Goal: Task Accomplishment & Management: Use online tool/utility

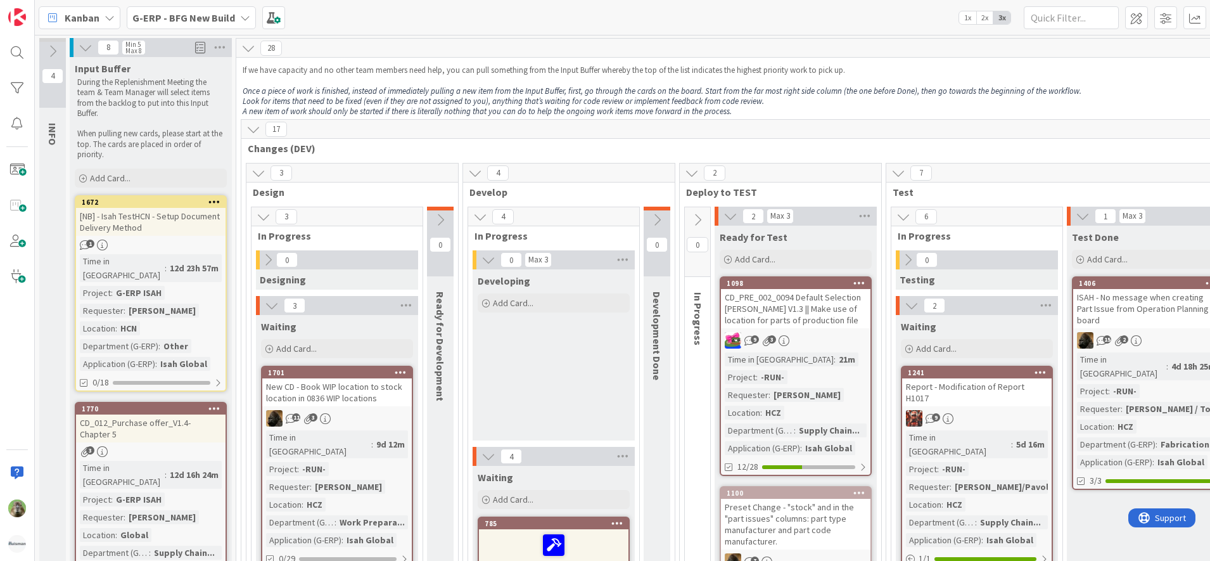
click at [174, 15] on b "G-ERP - BFG New Build" at bounding box center [183, 17] width 103 height 13
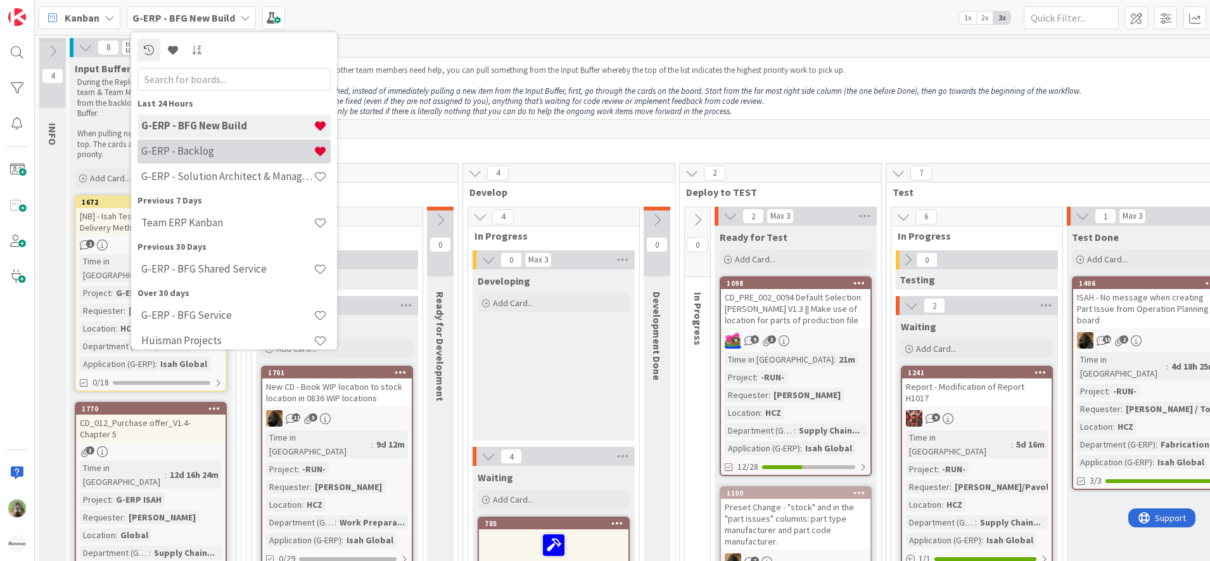
click at [248, 159] on div "G-ERP - Backlog" at bounding box center [233, 151] width 193 height 24
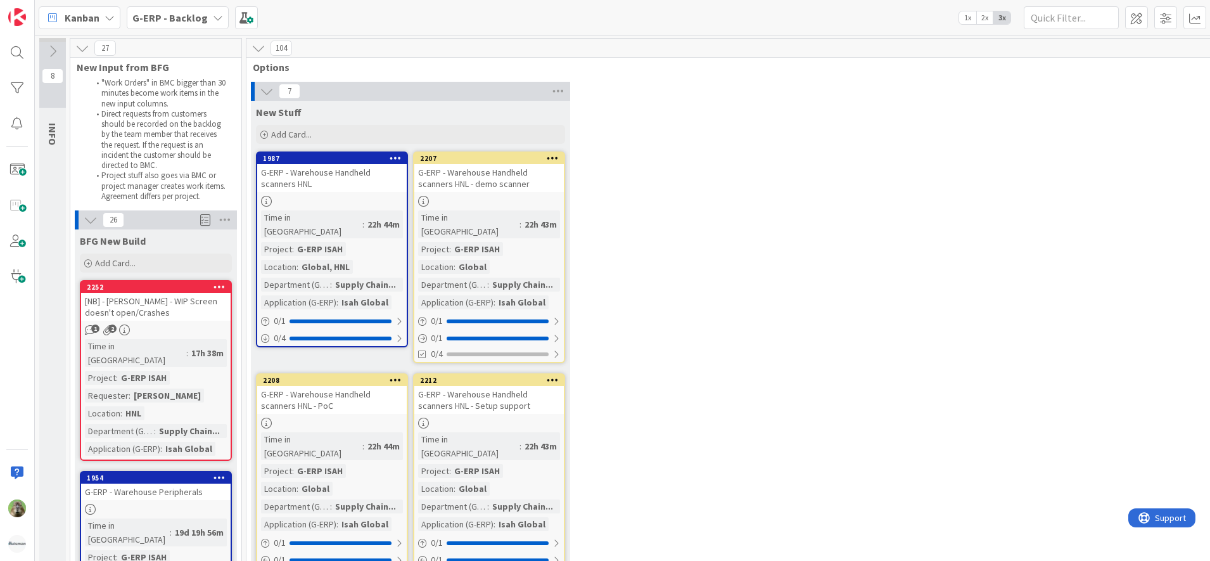
click at [191, 329] on div "1 2" at bounding box center [156, 329] width 150 height 11
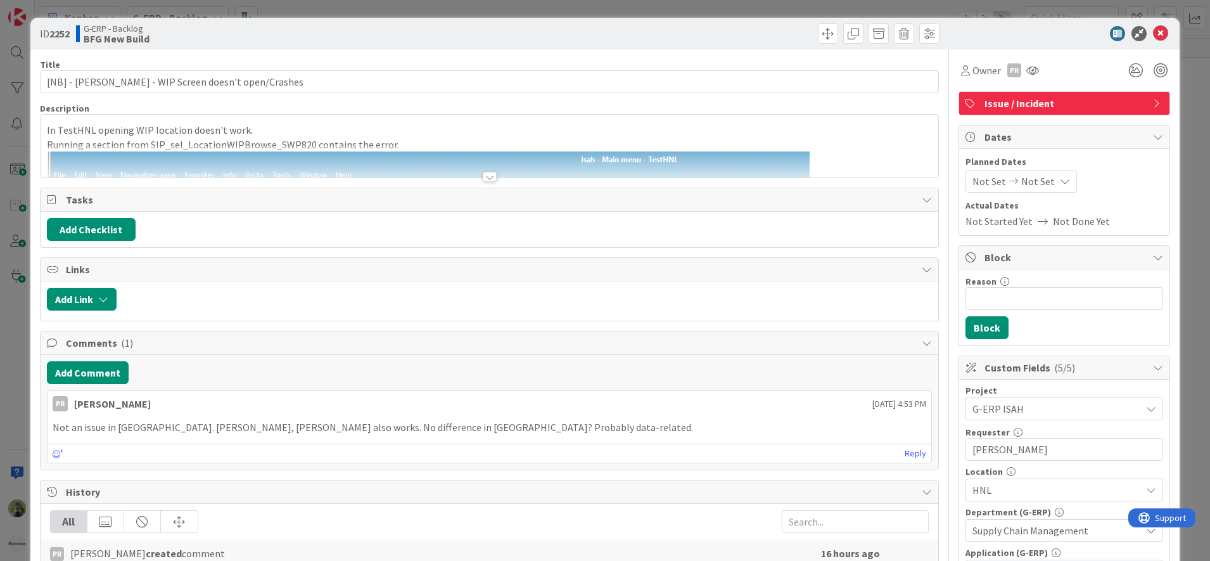
click at [371, 151] on div at bounding box center [490, 161] width 898 height 32
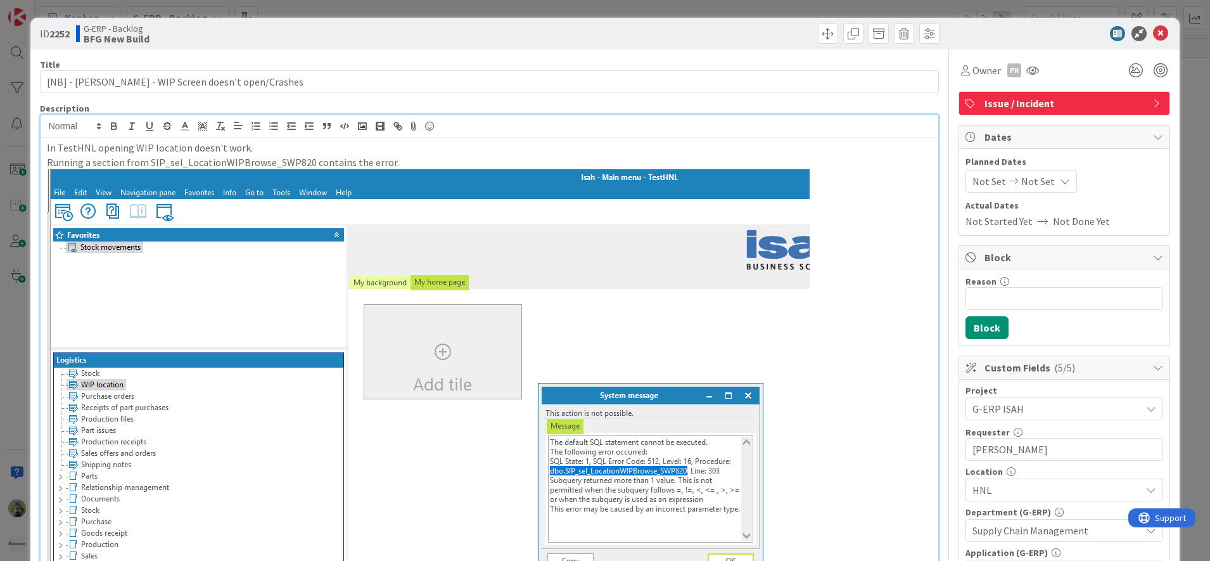
click at [8, 375] on div "ID 2252 G-ERP - Backlog BFG New Build Title 53 / 128 [NB] - Isah TestHNL - WIP …" at bounding box center [605, 280] width 1210 height 561
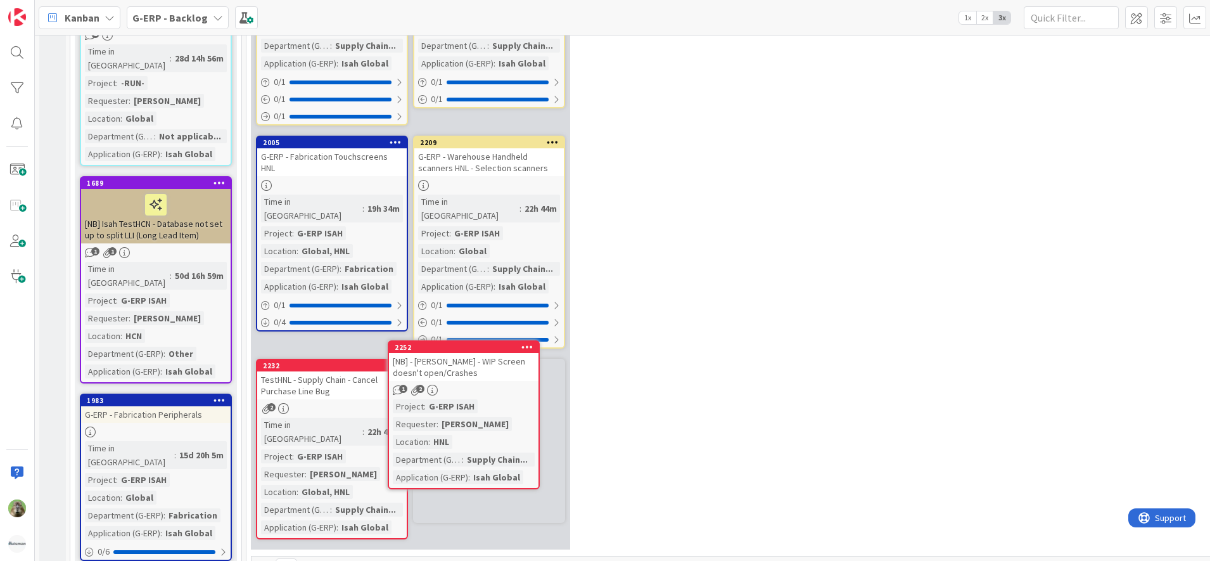
scroll to position [472, 0]
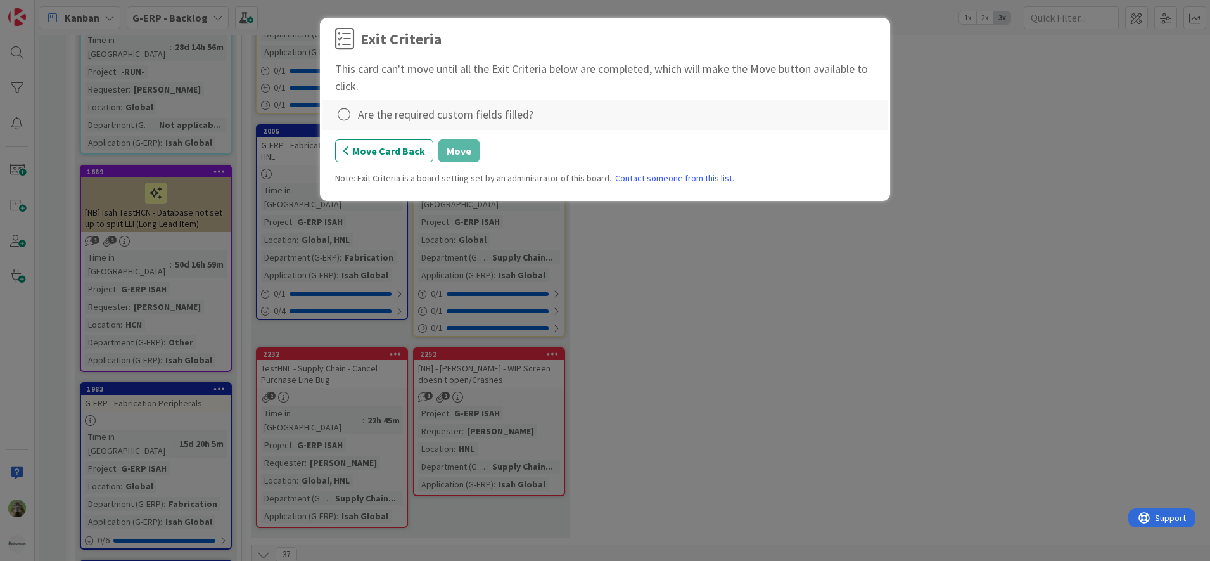
click at [354, 105] on div "Are the required custom fields filled?" at bounding box center [604, 114] width 565 height 30
click at [342, 112] on icon at bounding box center [344, 115] width 18 height 18
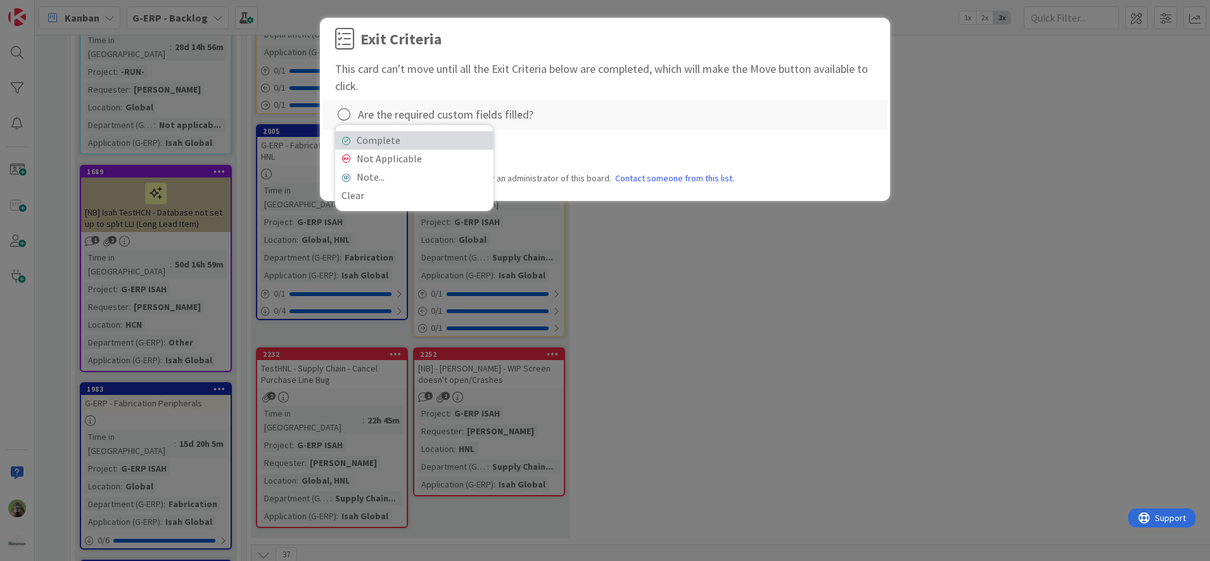
click at [421, 148] on link "Complete" at bounding box center [414, 140] width 158 height 18
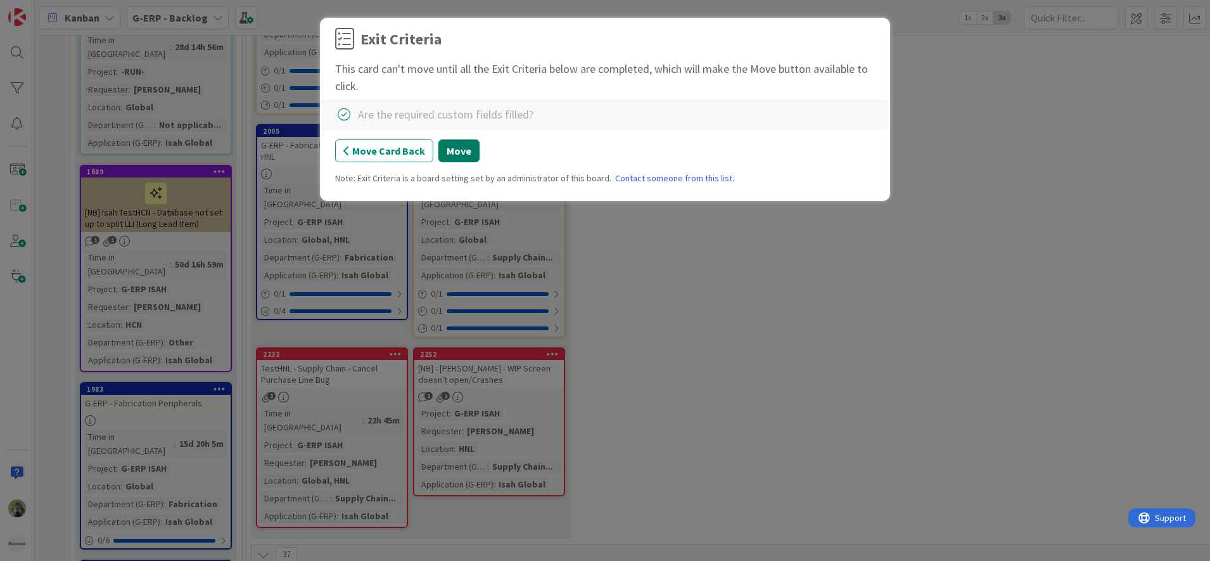
click at [461, 150] on button "Move" at bounding box center [458, 150] width 41 height 23
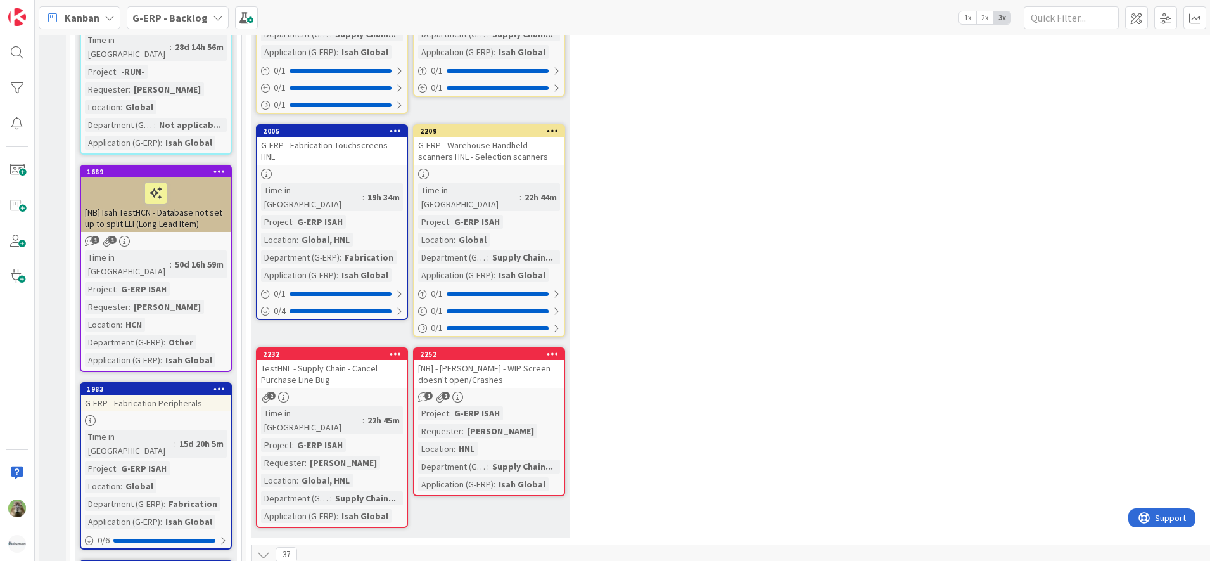
click at [485, 348] on div "2252 [NB] - Isah TestHNL - WIP Screen doesn't open/Crashes 1 2 Project : G-ERP …" at bounding box center [489, 421] width 152 height 149
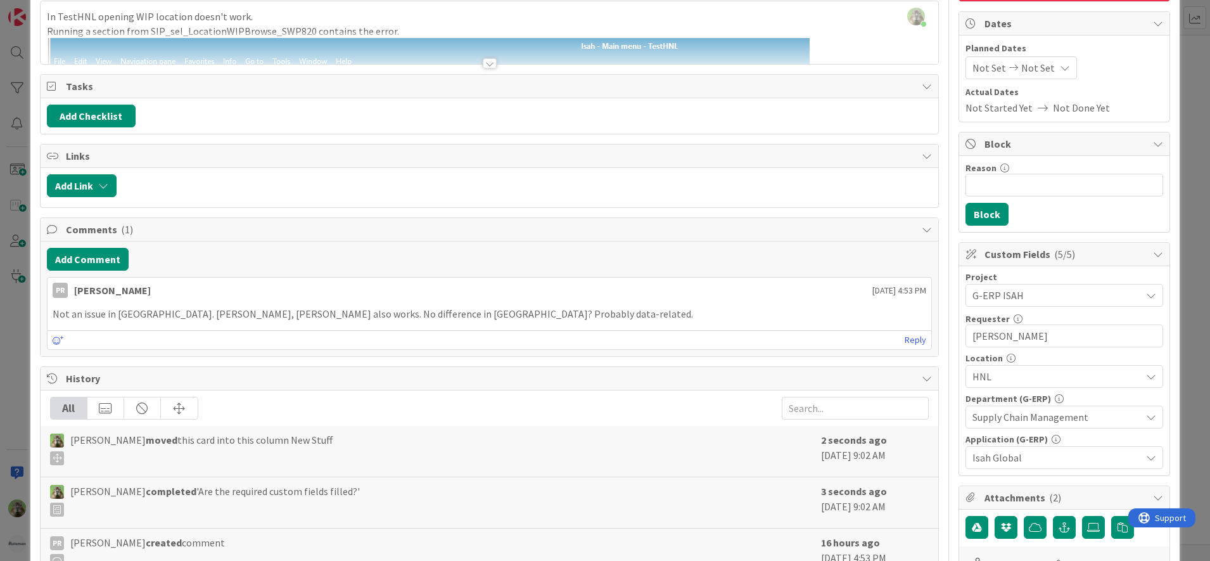
click at [13, 393] on div "ID 2252 G-ERP - Backlog New Stuff Title 53 / 128 [NB] - Isah TestHNL - WIP Scre…" at bounding box center [605, 280] width 1210 height 561
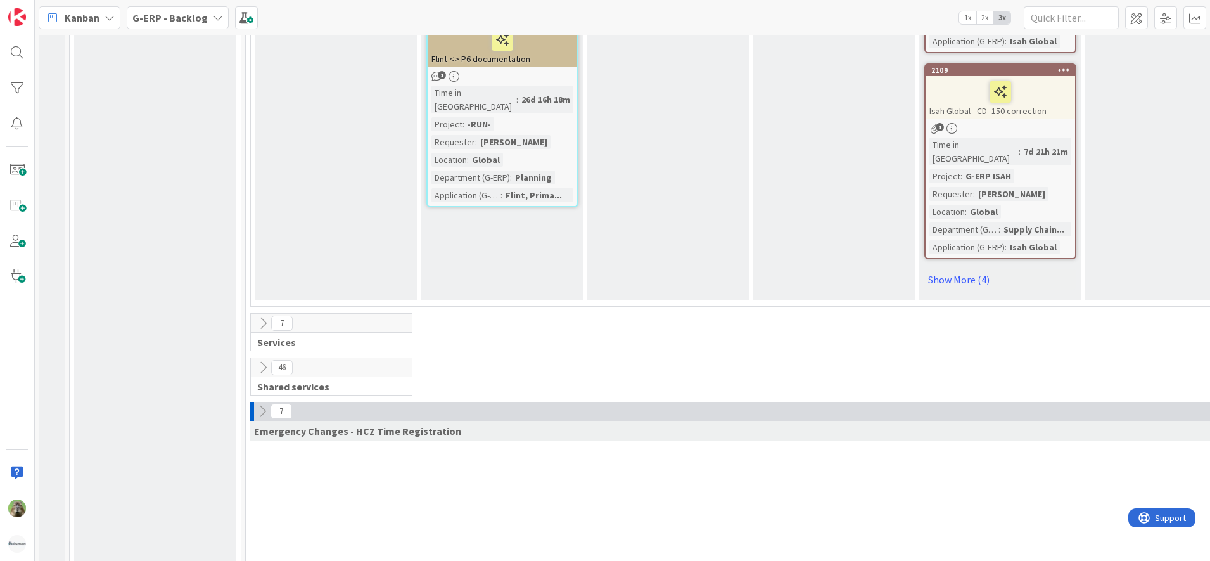
scroll to position [3227, 1]
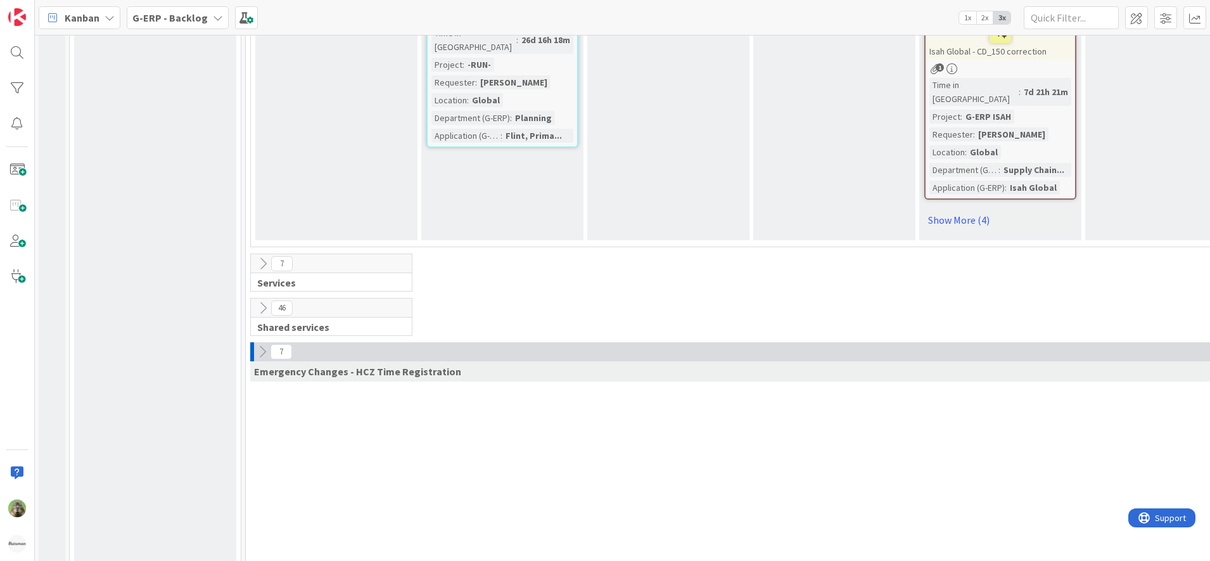
click at [264, 345] on icon at bounding box center [262, 352] width 14 height 14
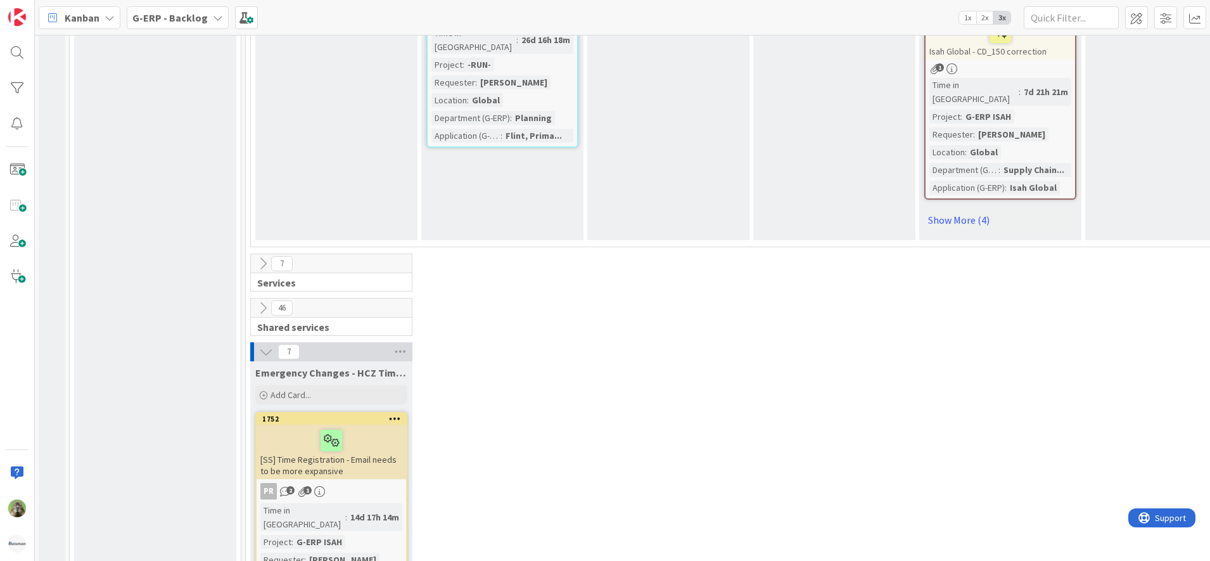
click at [264, 345] on icon at bounding box center [266, 352] width 14 height 14
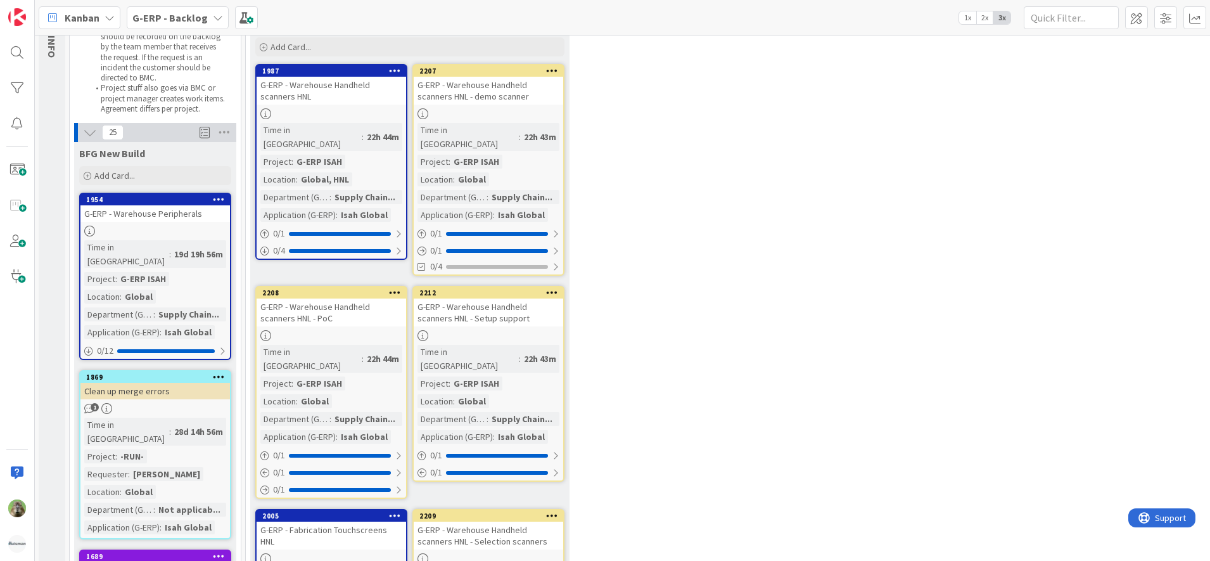
scroll to position [88, 1]
